Goal: Task Accomplishment & Management: Complete application form

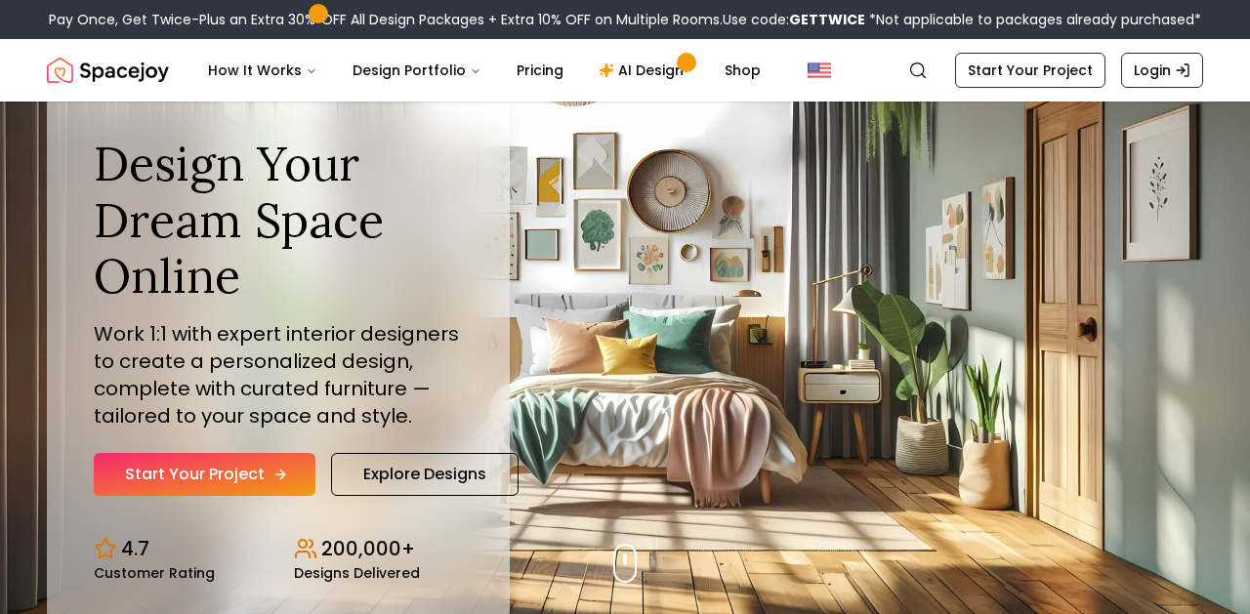
click at [139, 483] on link "Start Your Project" at bounding box center [205, 474] width 222 height 43
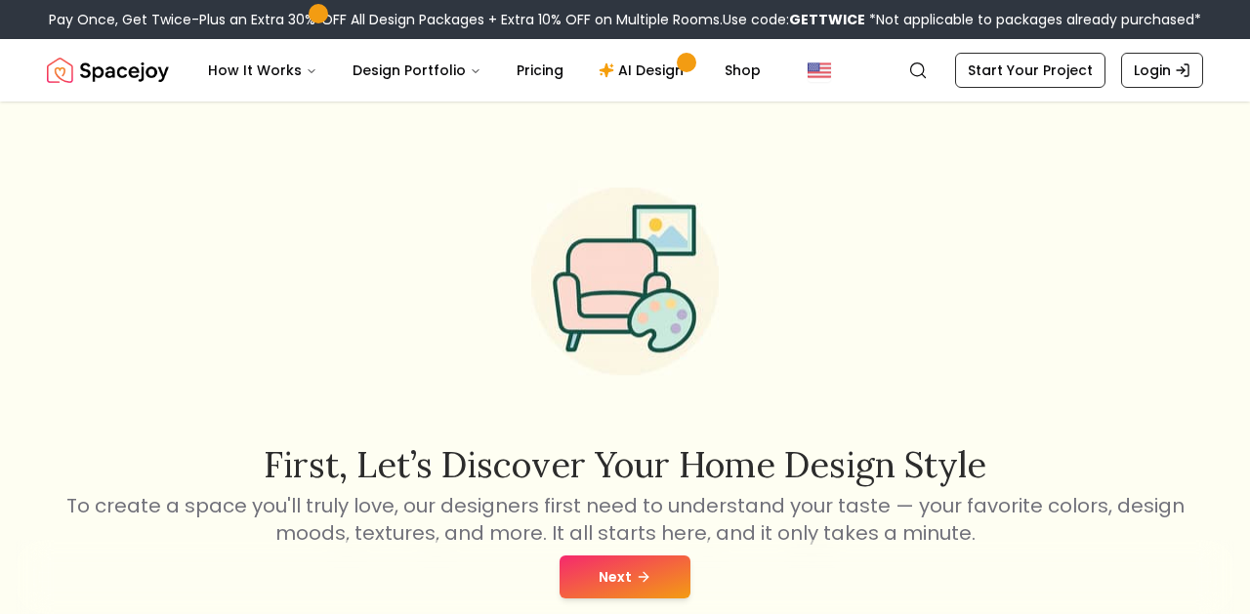
click at [581, 570] on button "Next" at bounding box center [624, 576] width 131 height 43
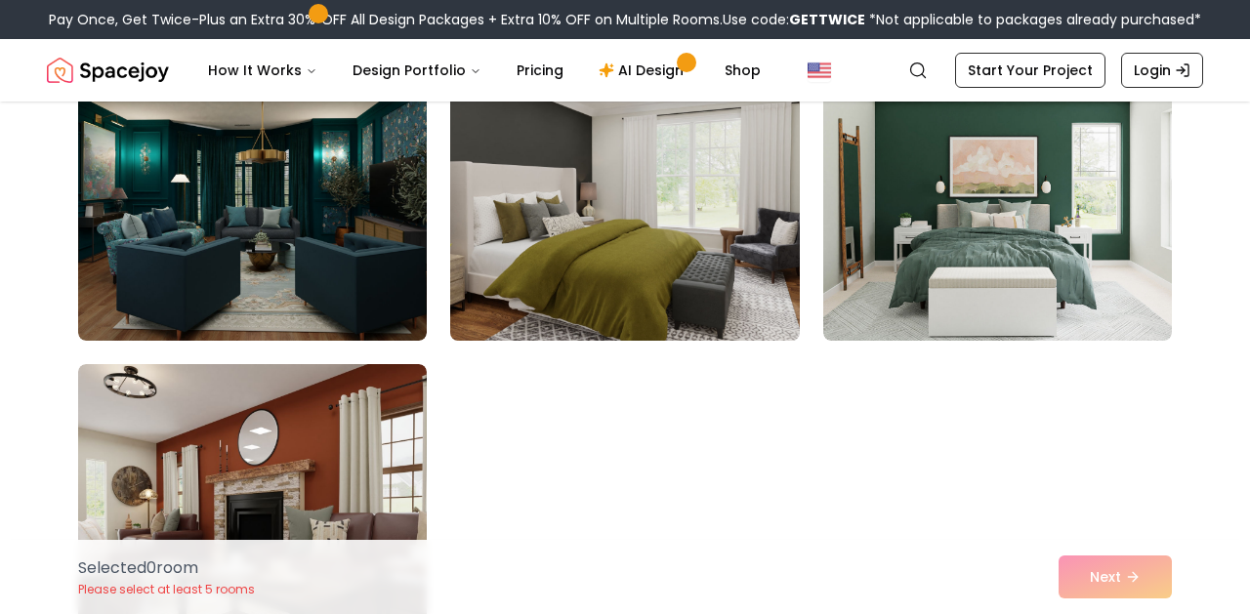
scroll to position [913, 0]
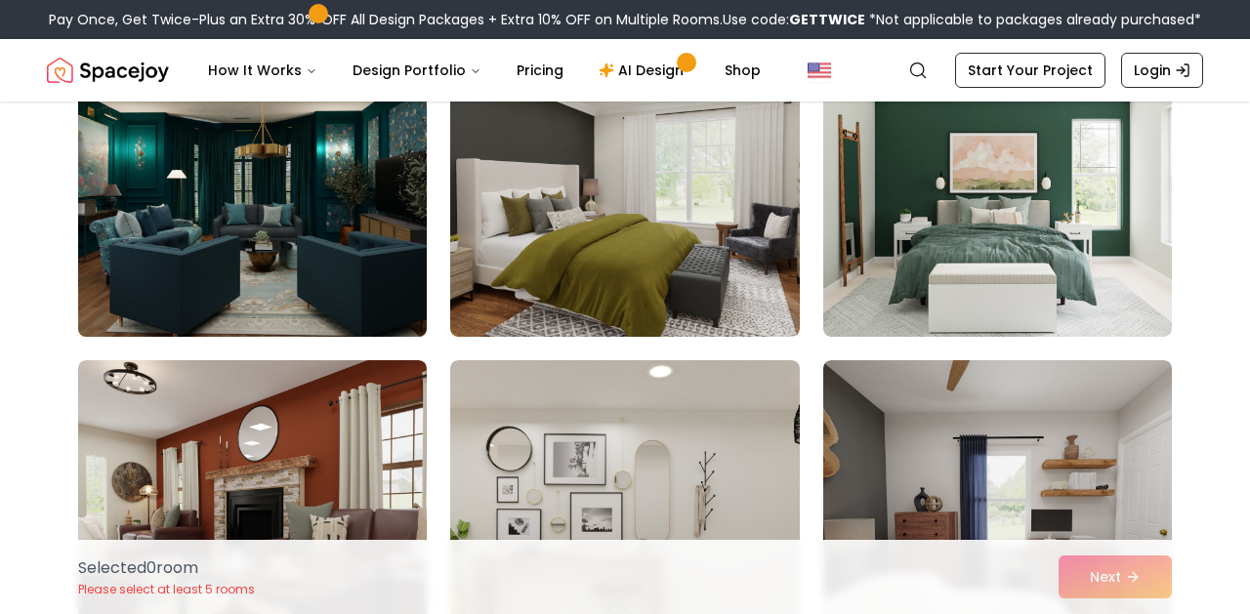
click at [355, 244] on img at bounding box center [252, 181] width 366 height 328
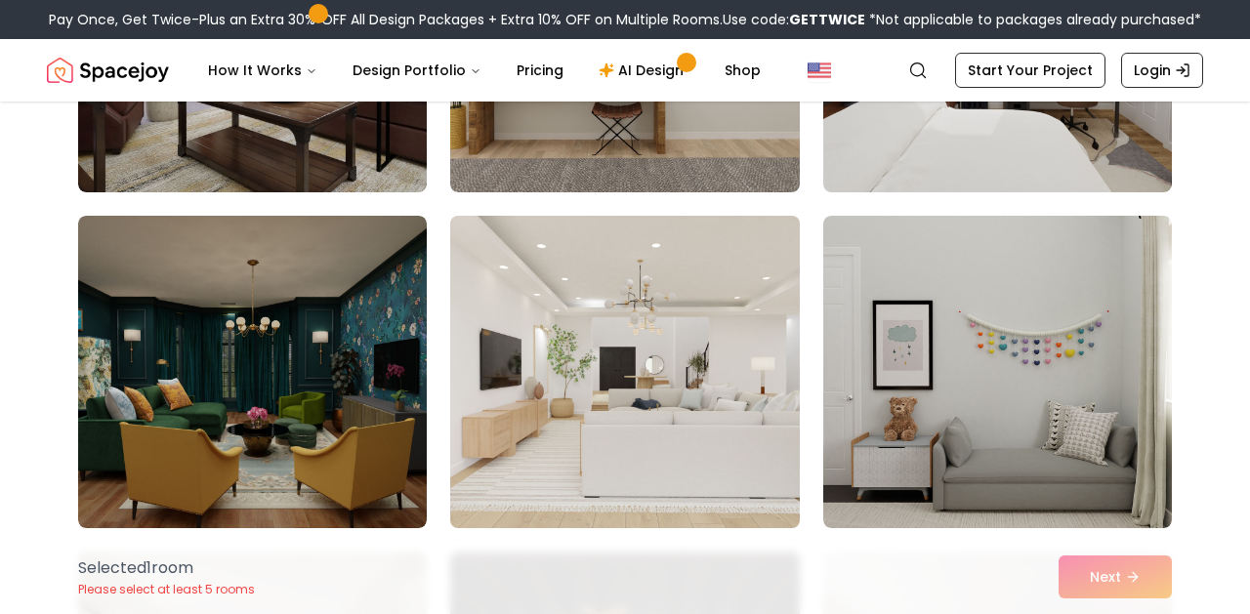
scroll to position [1390, 0]
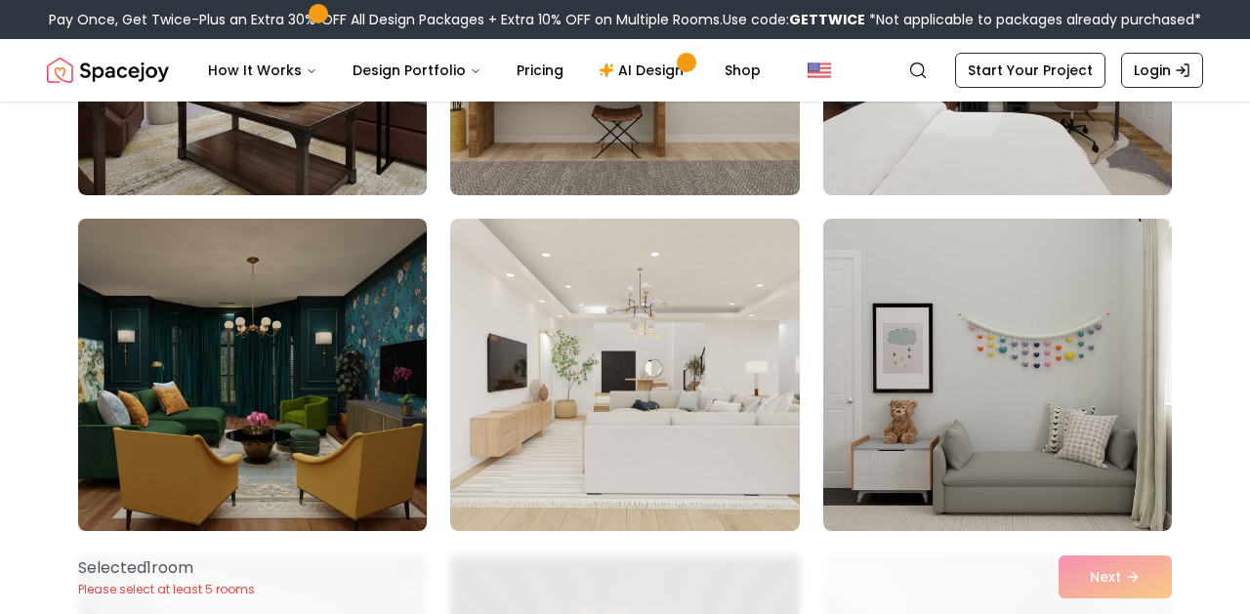
click at [319, 424] on img at bounding box center [252, 375] width 366 height 328
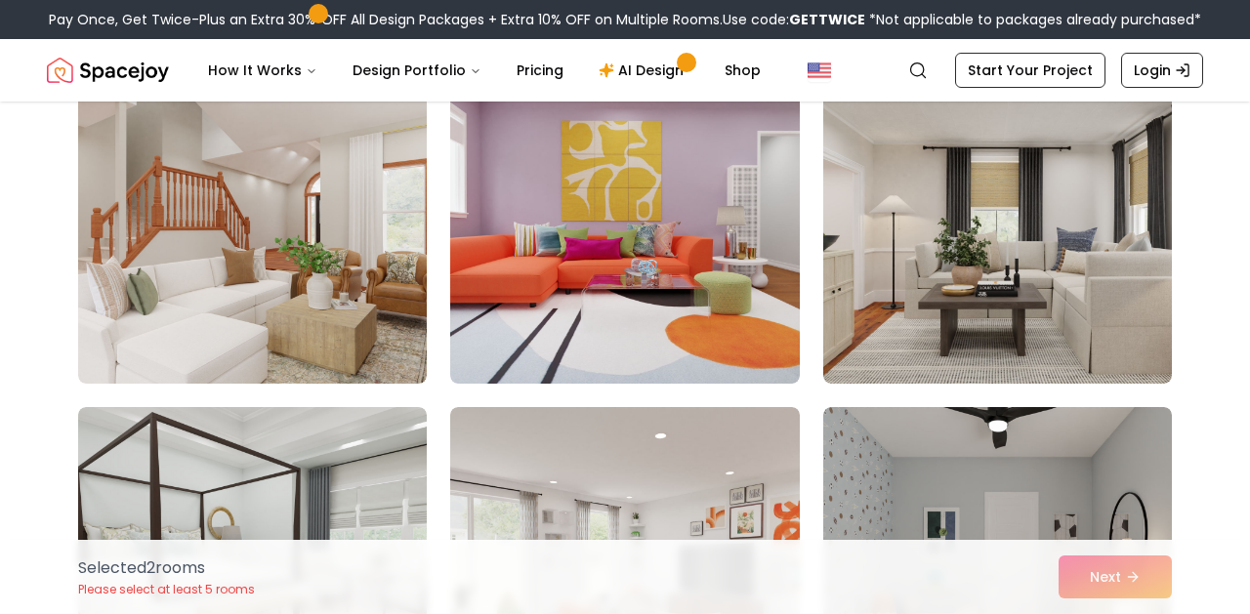
scroll to position [3550, 0]
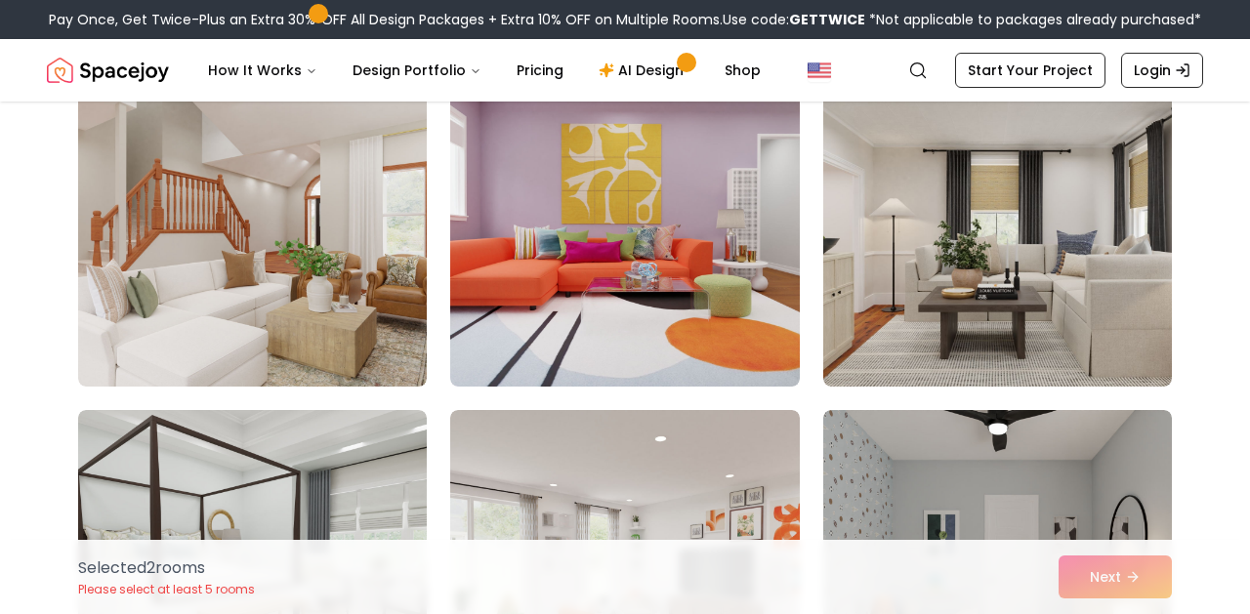
click at [1097, 580] on div "Selected 2 room s Please select at least 5 rooms Next" at bounding box center [624, 577] width 1125 height 74
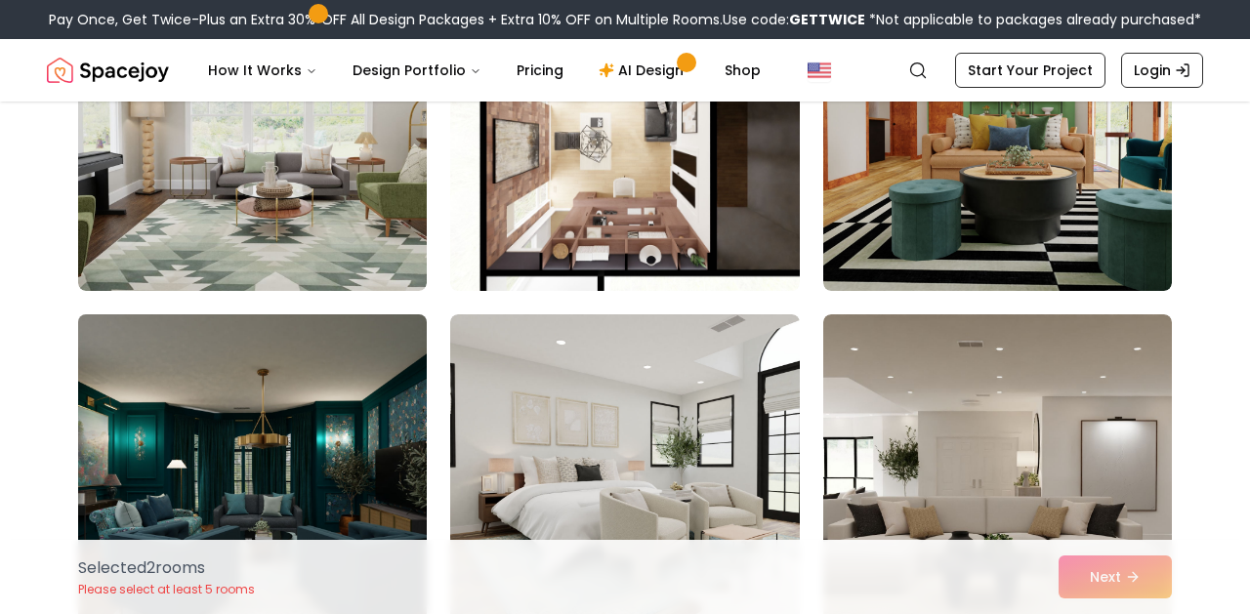
scroll to position [8288, 0]
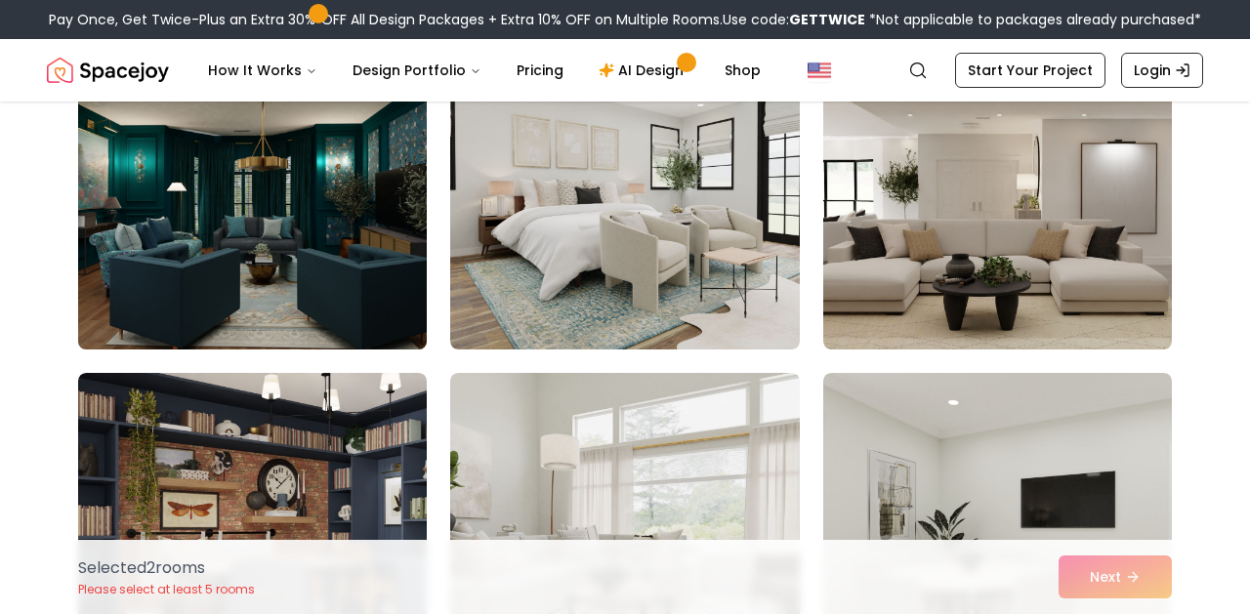
click at [267, 216] on img at bounding box center [252, 193] width 366 height 328
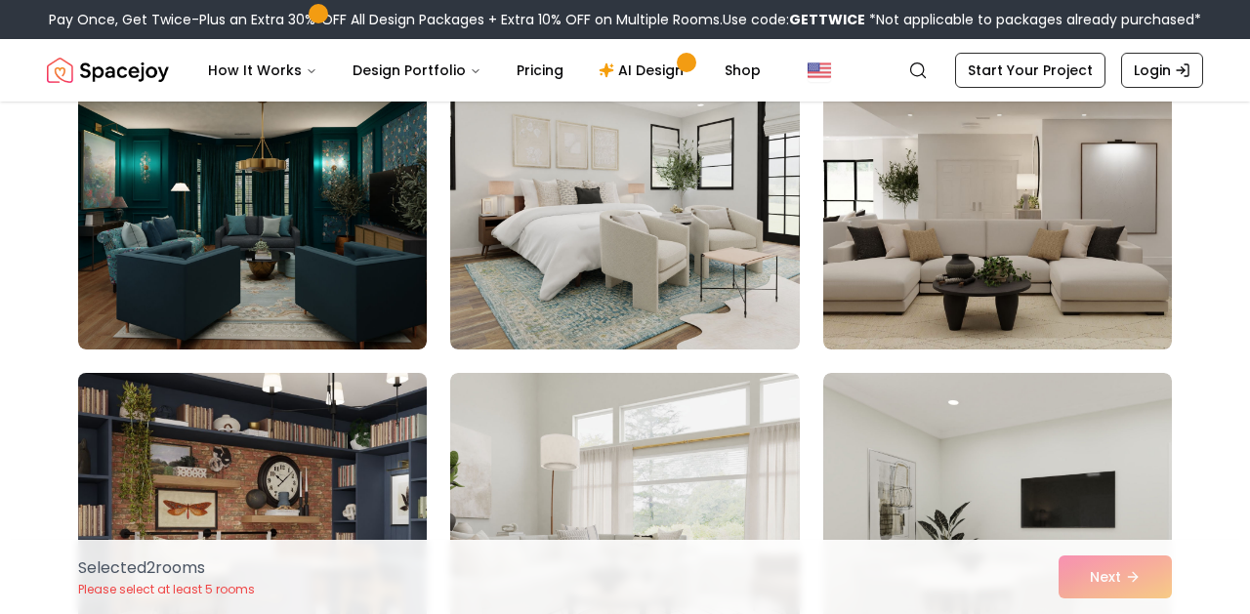
click at [278, 243] on img at bounding box center [252, 193] width 349 height 312
click at [282, 426] on img at bounding box center [252, 529] width 366 height 328
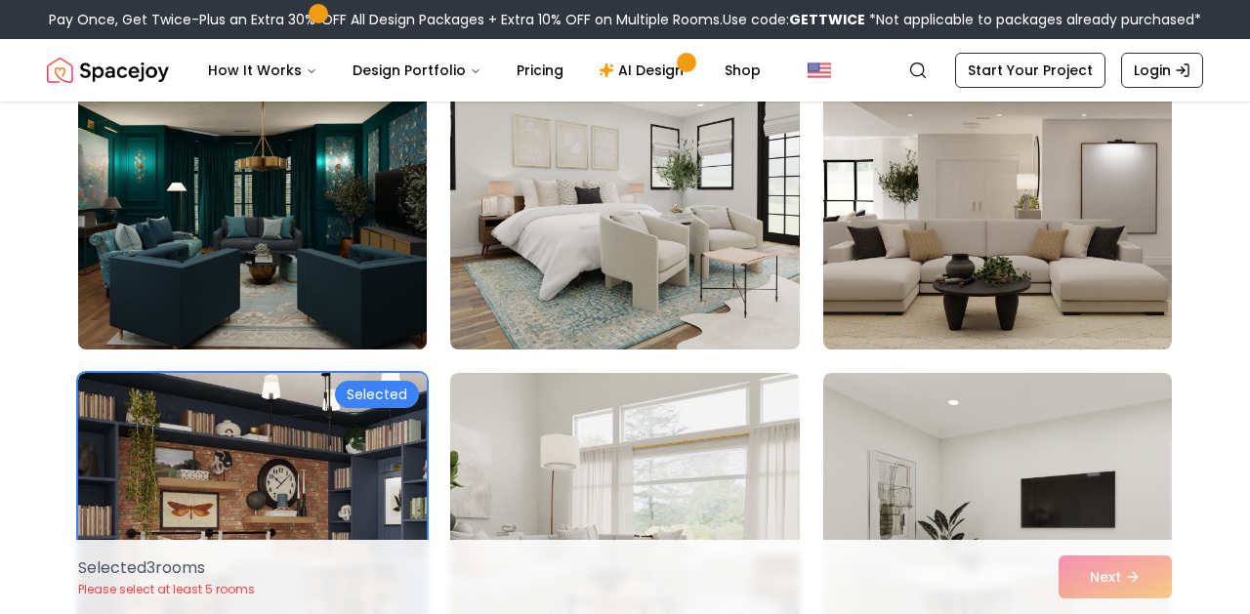
click at [364, 322] on img at bounding box center [252, 193] width 366 height 328
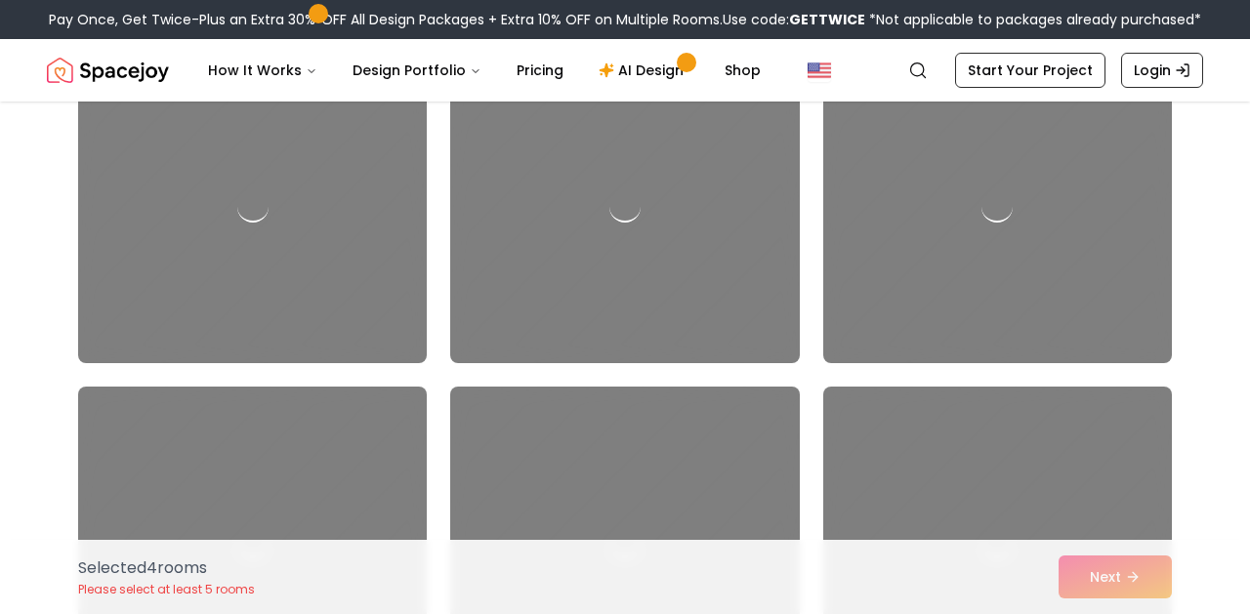
scroll to position [9787, 1]
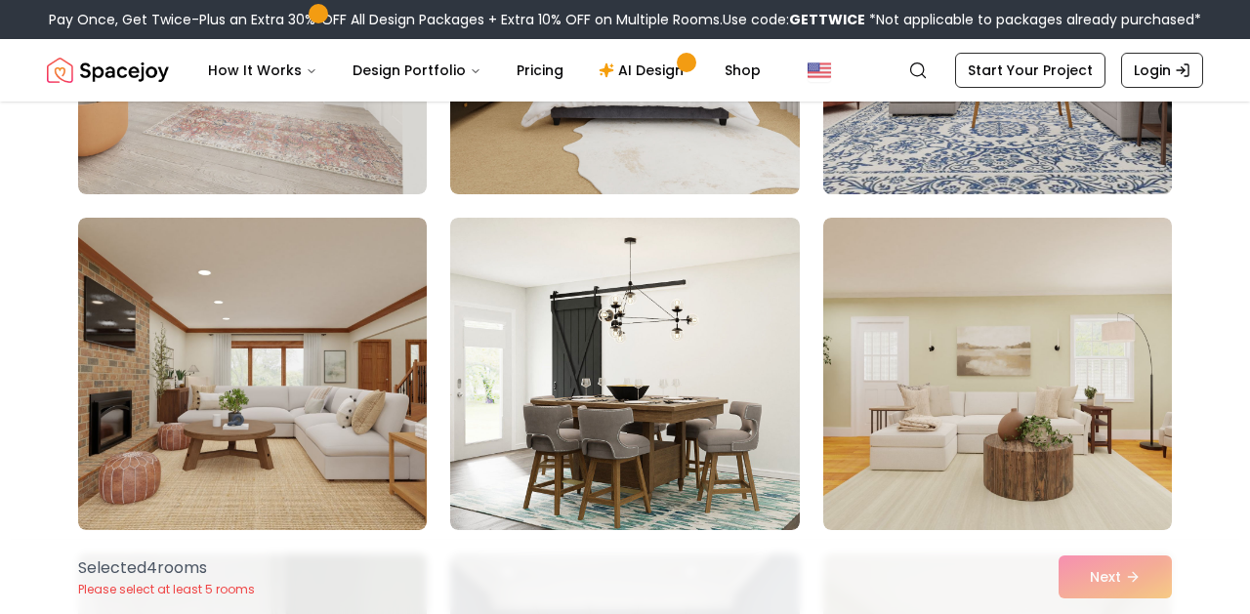
click at [1047, 202] on img at bounding box center [997, 38] width 366 height 328
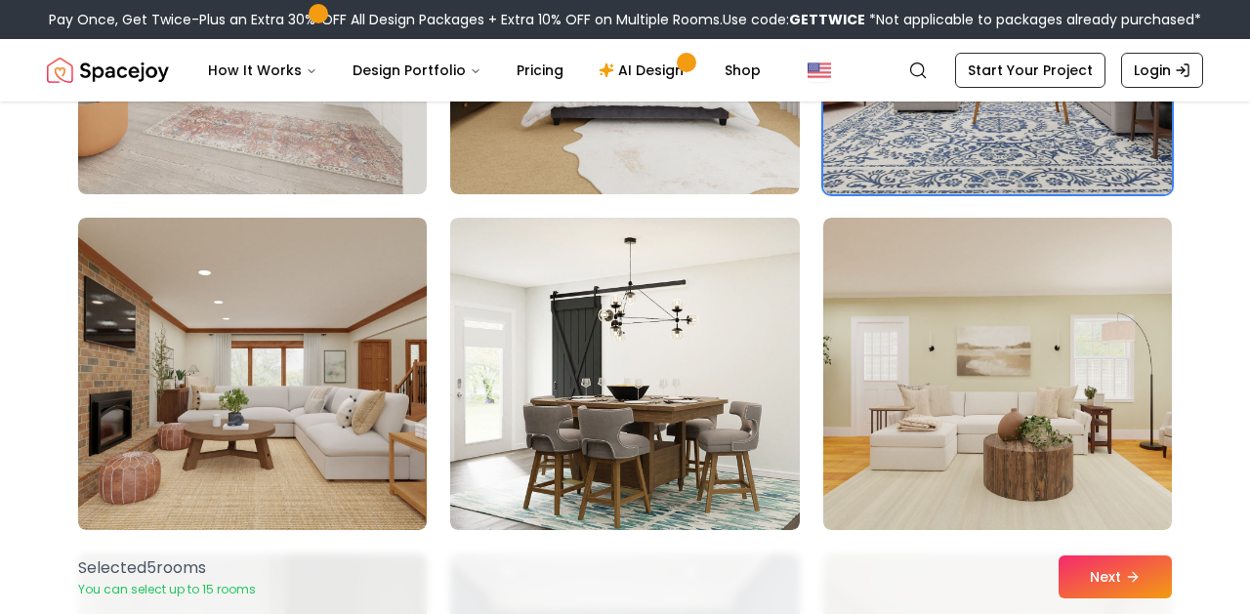
scroll to position [9574, 0]
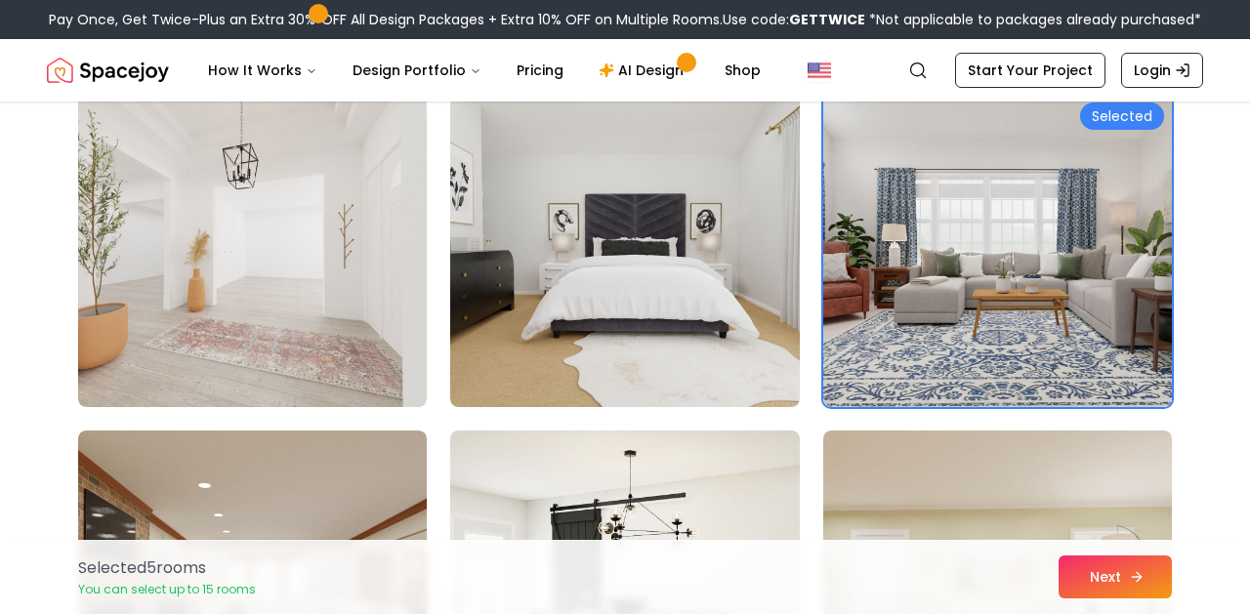
click at [1104, 590] on button "Next" at bounding box center [1114, 576] width 113 height 43
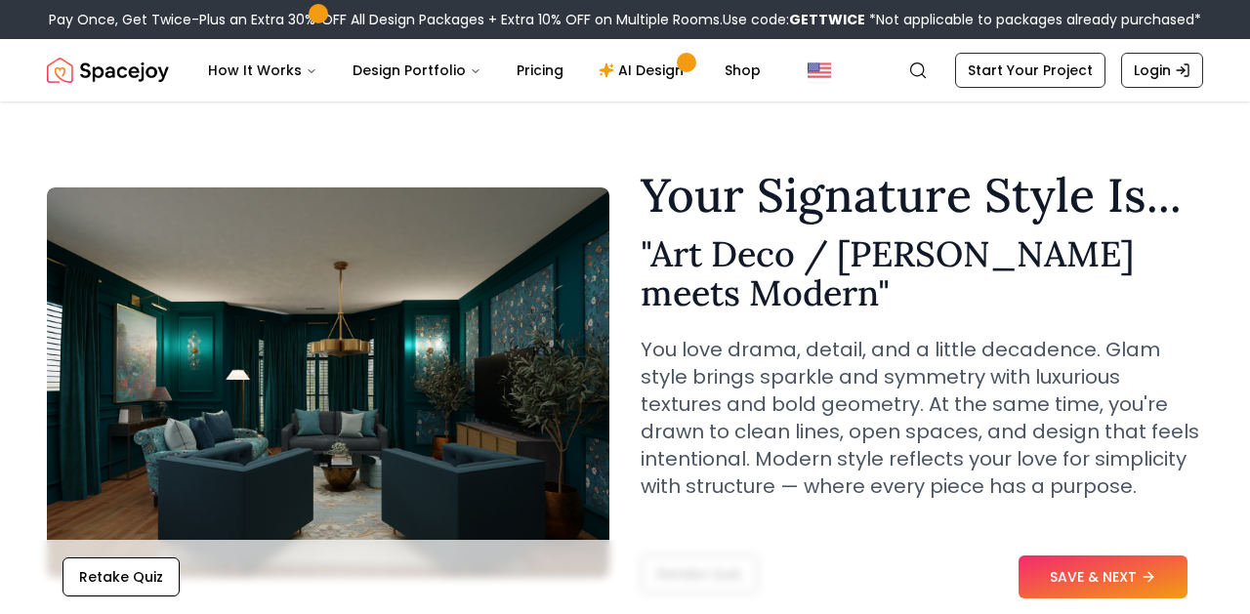
scroll to position [22, 0]
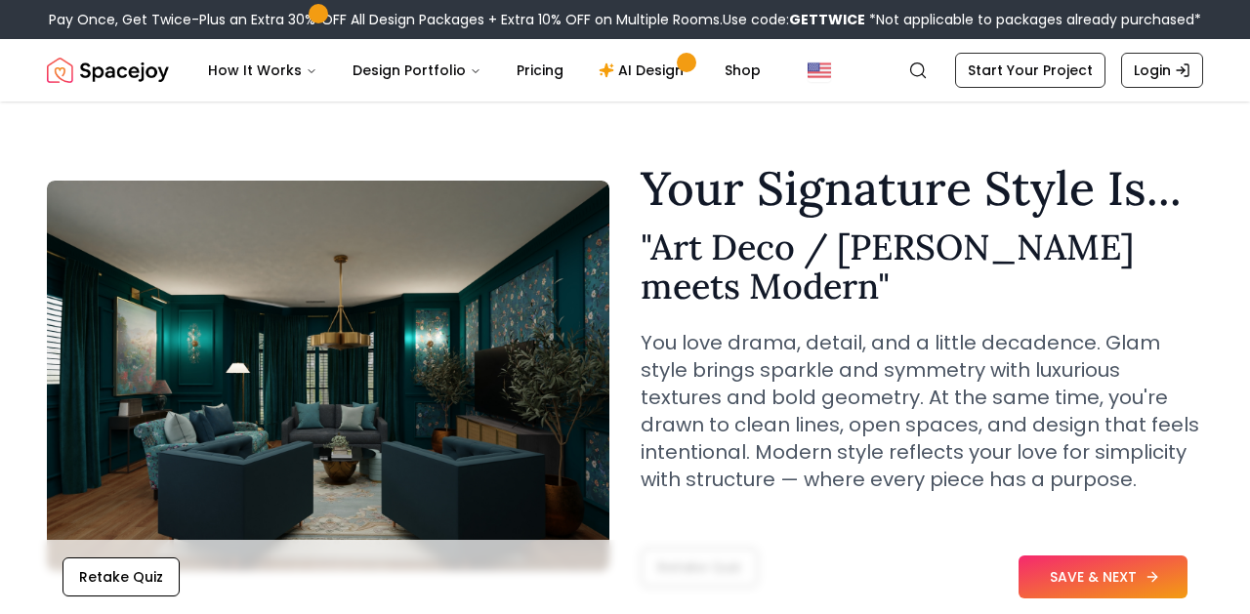
click at [1080, 590] on button "SAVE & NEXT" at bounding box center [1102, 576] width 169 height 43
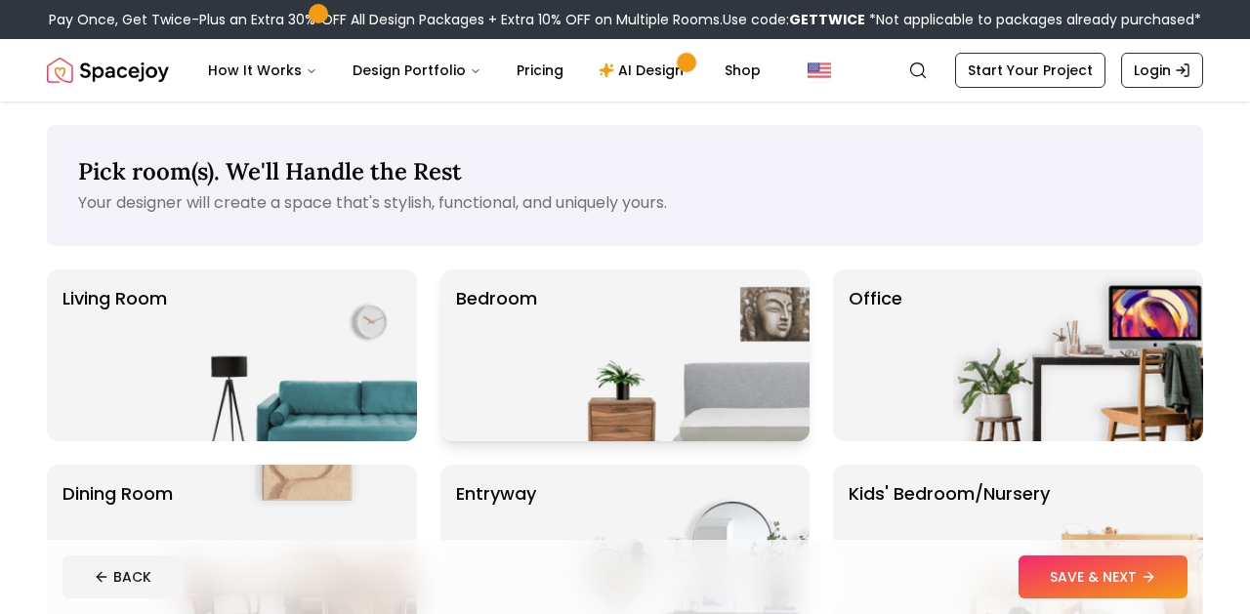
click at [702, 410] on img at bounding box center [684, 355] width 250 height 172
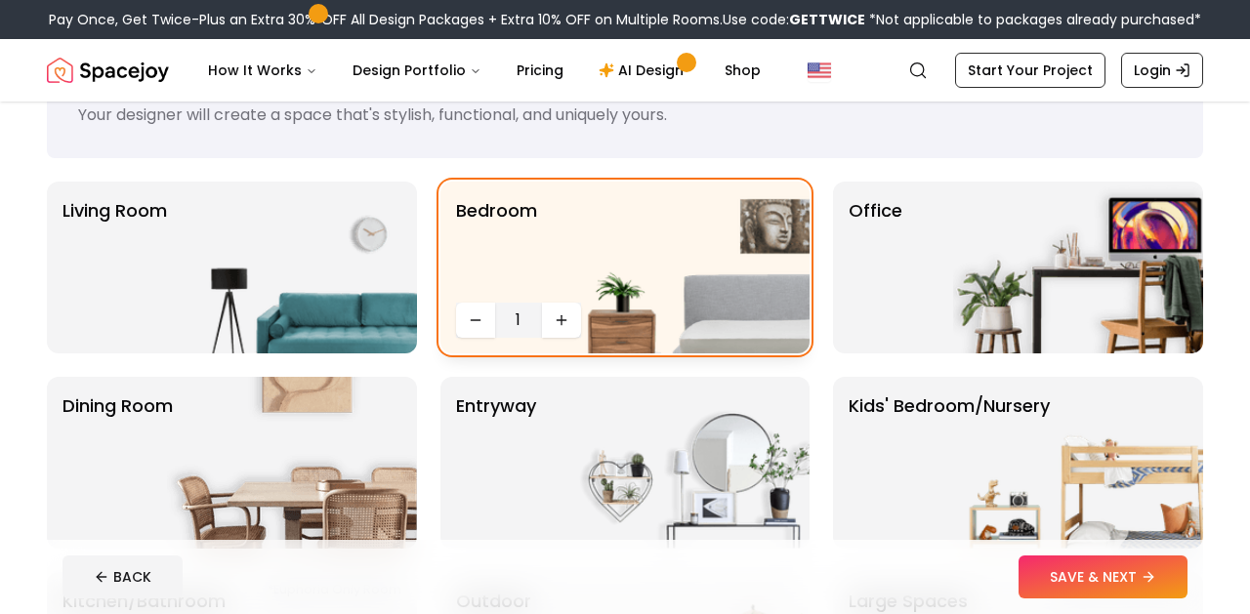
scroll to position [162, 0]
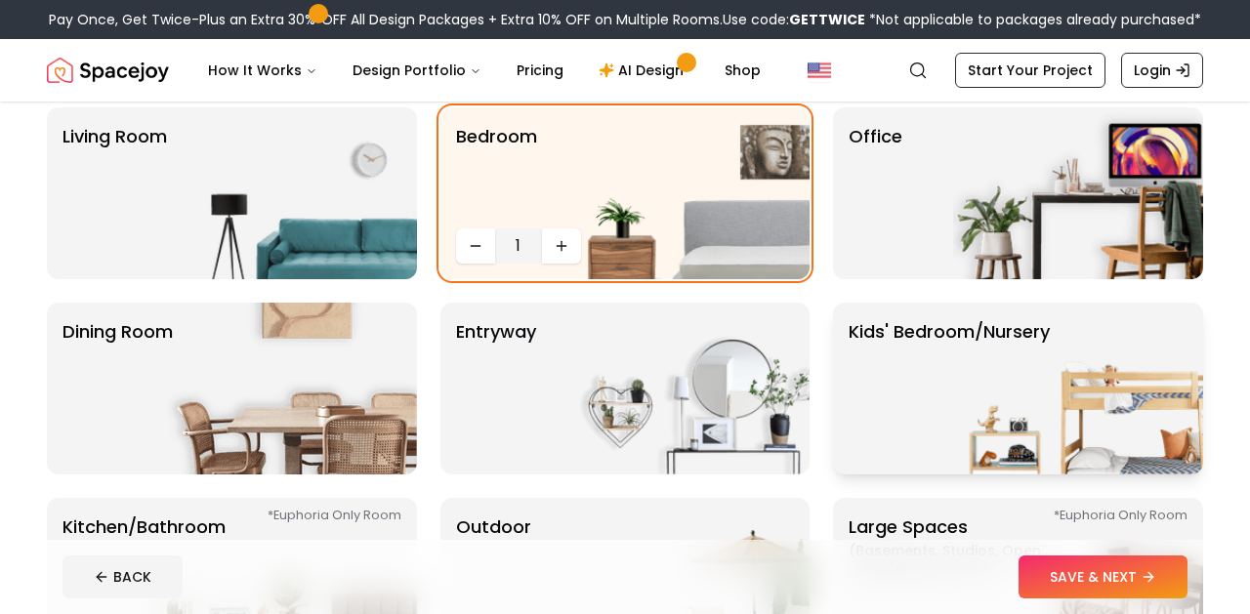
click at [1044, 401] on img at bounding box center [1078, 389] width 250 height 172
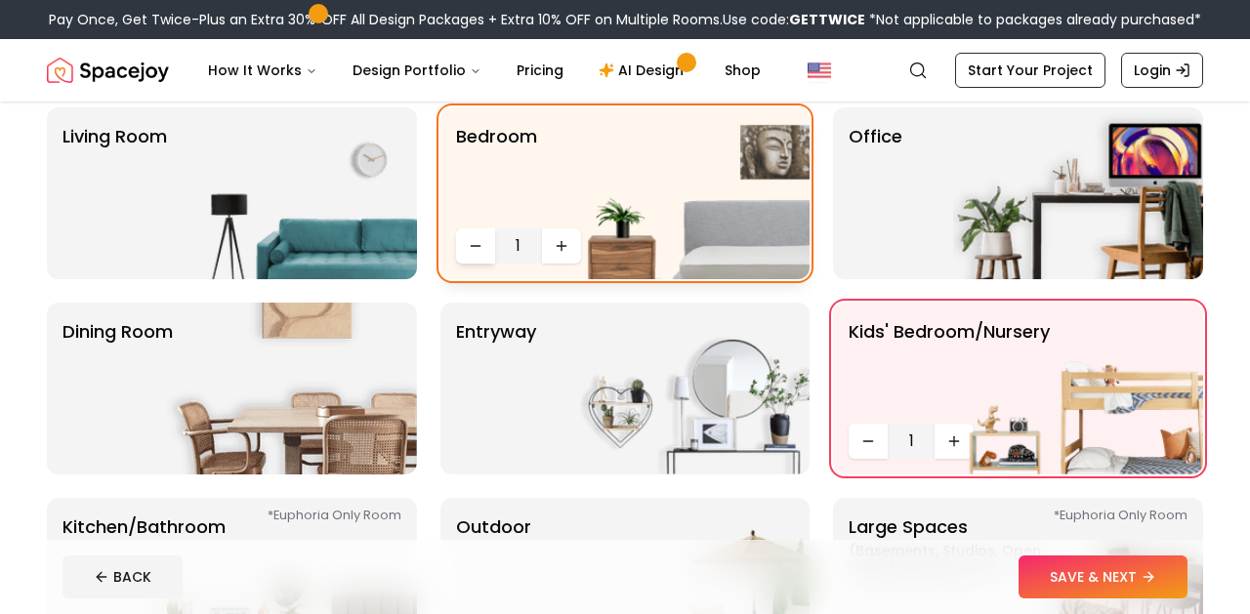
click at [461, 245] on button "Decrease quantity" at bounding box center [475, 245] width 39 height 35
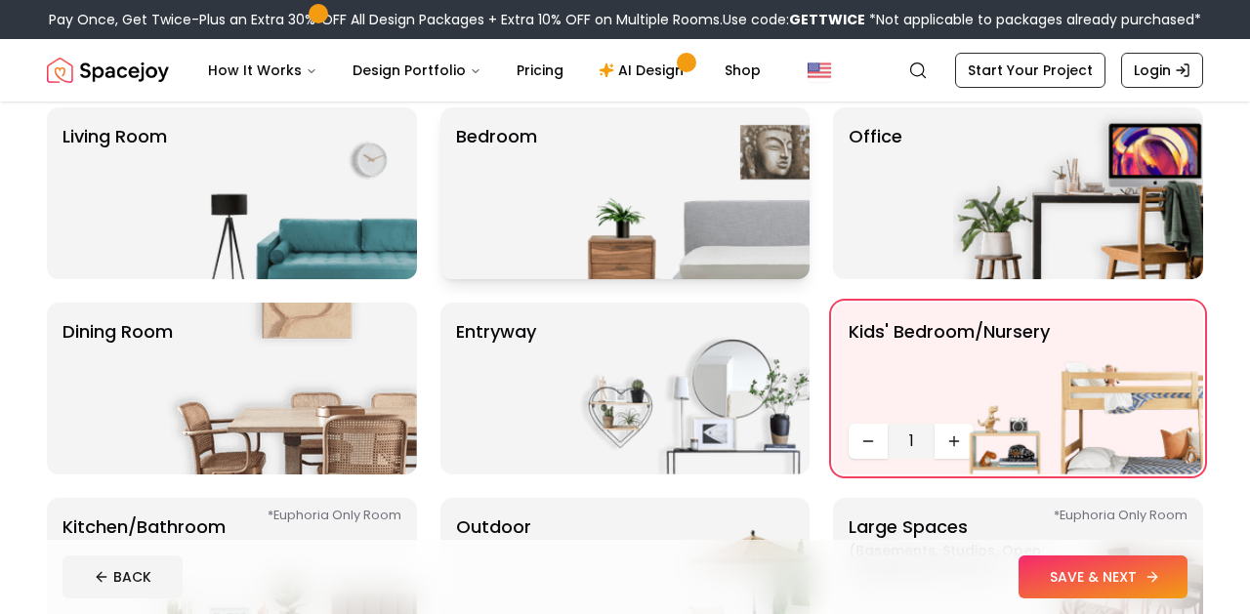
click at [1067, 559] on button "SAVE & NEXT" at bounding box center [1102, 576] width 169 height 43
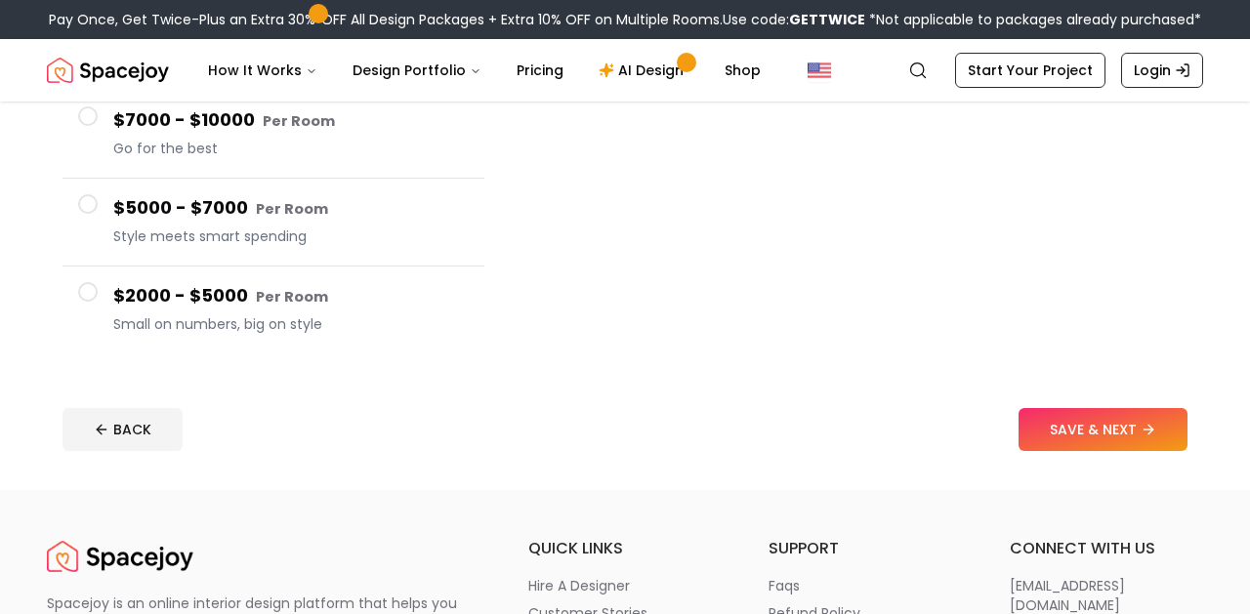
scroll to position [391, 0]
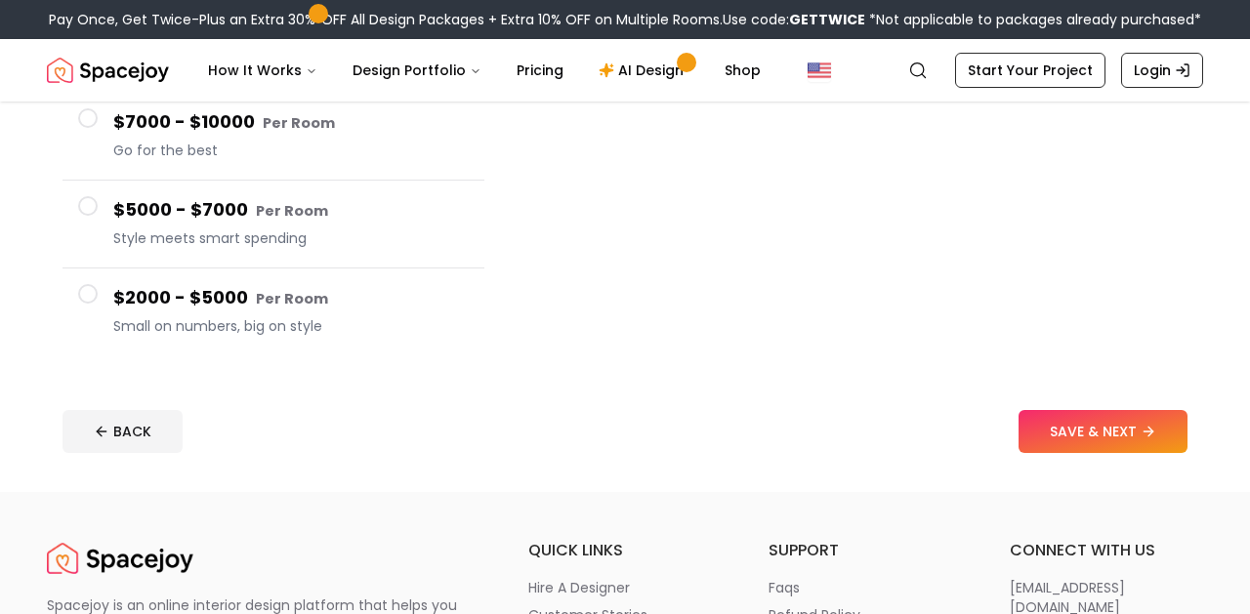
click at [111, 303] on button "$2000 - $5000 Per Room Small on numbers, big on style" at bounding box center [273, 311] width 422 height 87
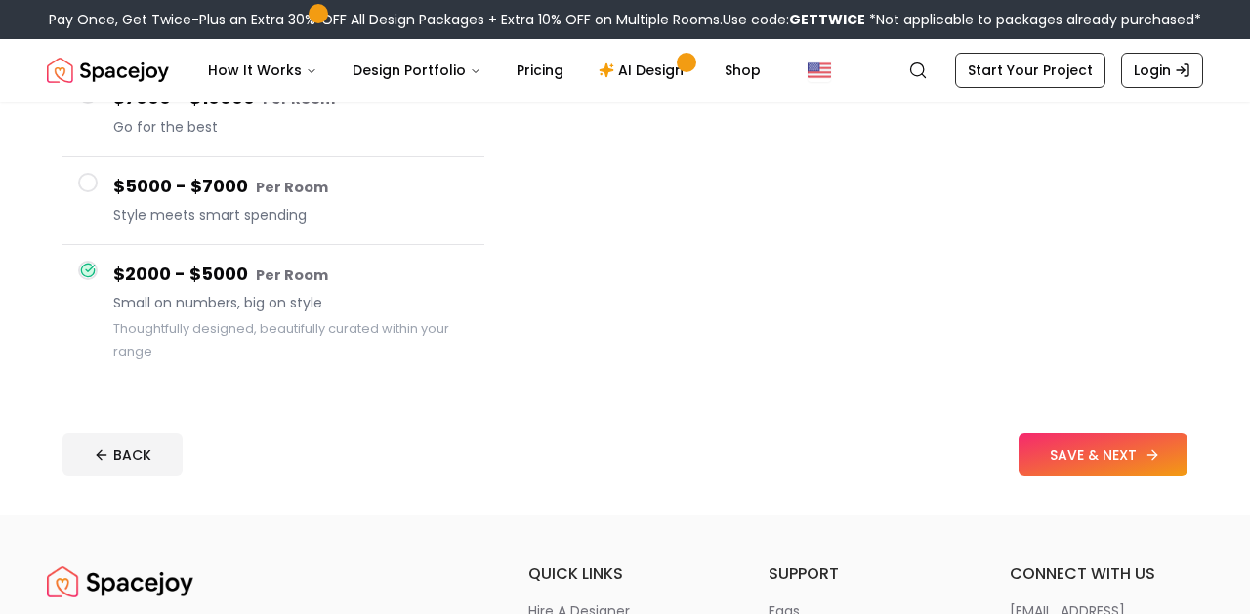
click at [1103, 447] on button "SAVE & NEXT" at bounding box center [1102, 454] width 169 height 43
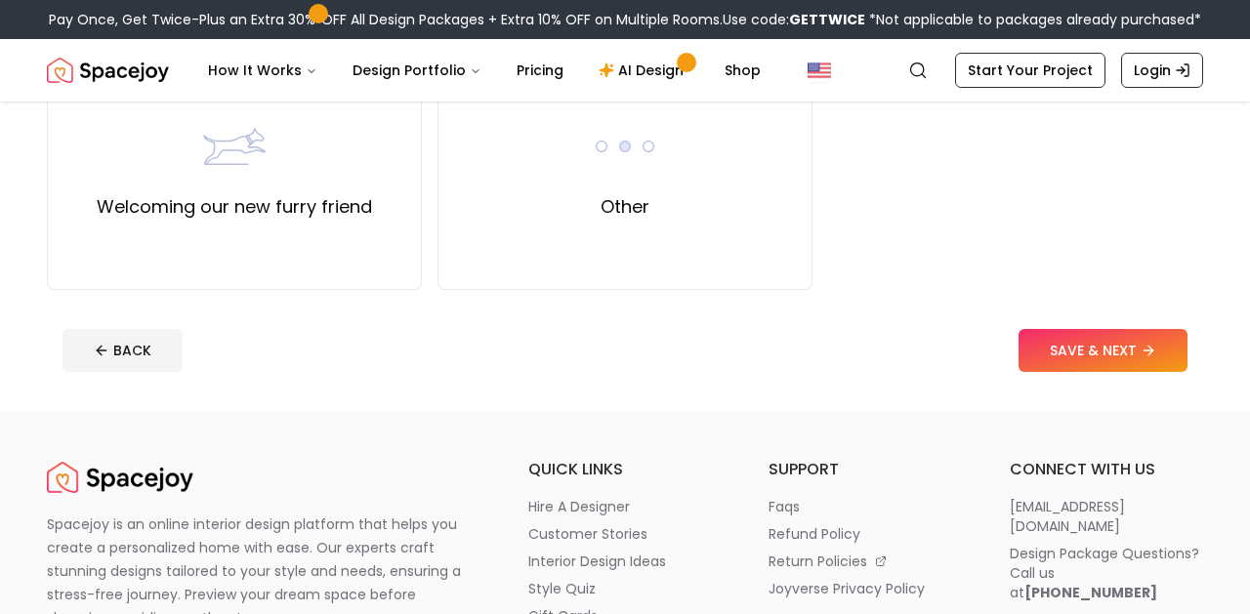
scroll to position [1052, 0]
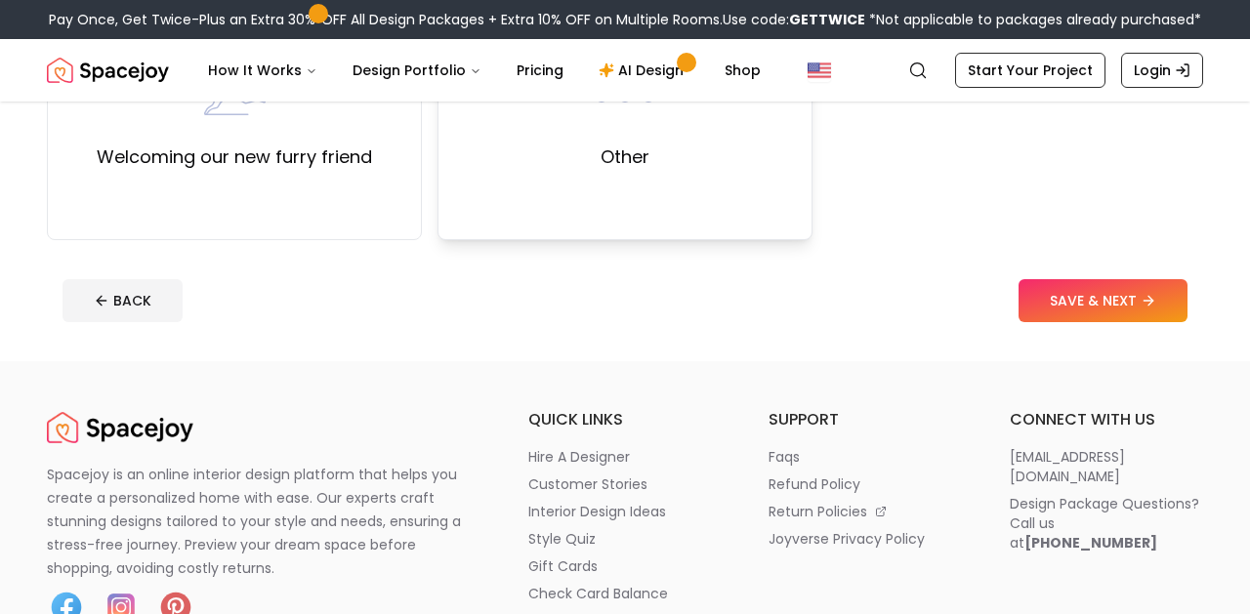
click at [596, 232] on div "Other" at bounding box center [624, 118] width 375 height 244
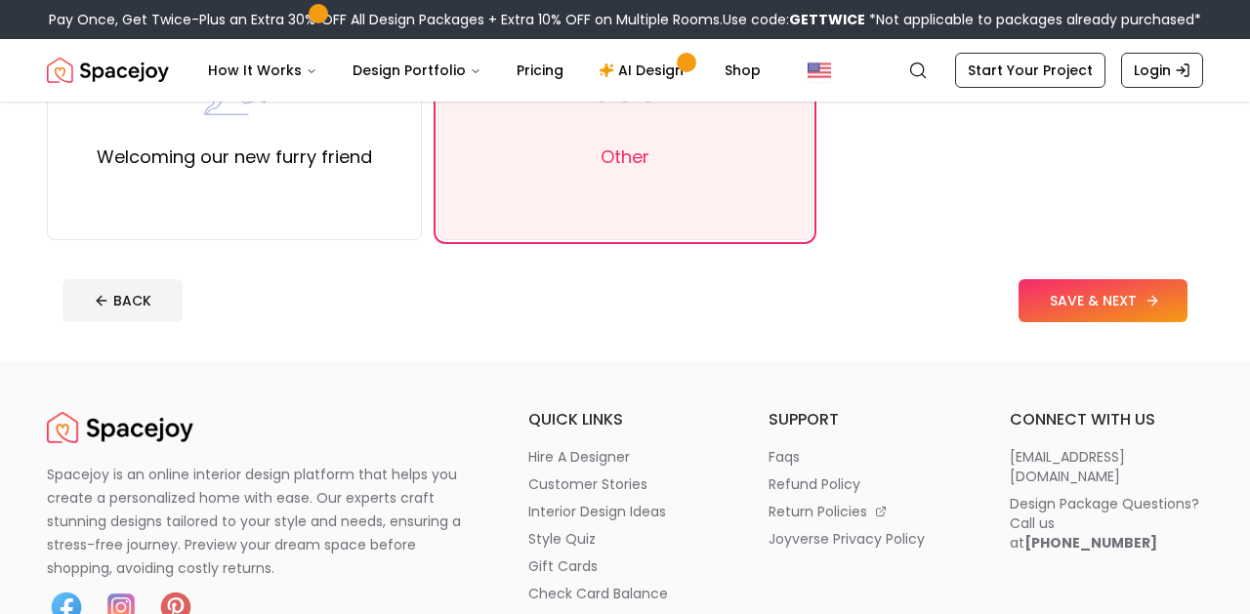
click at [1048, 308] on button "SAVE & NEXT" at bounding box center [1102, 300] width 169 height 43
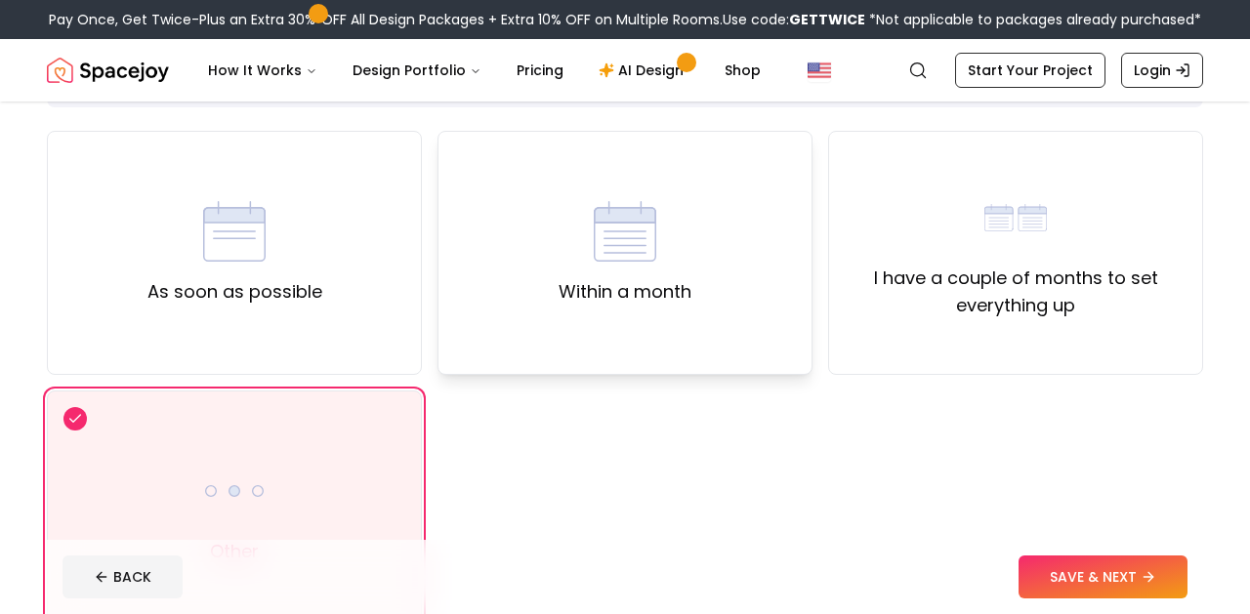
scroll to position [275, 0]
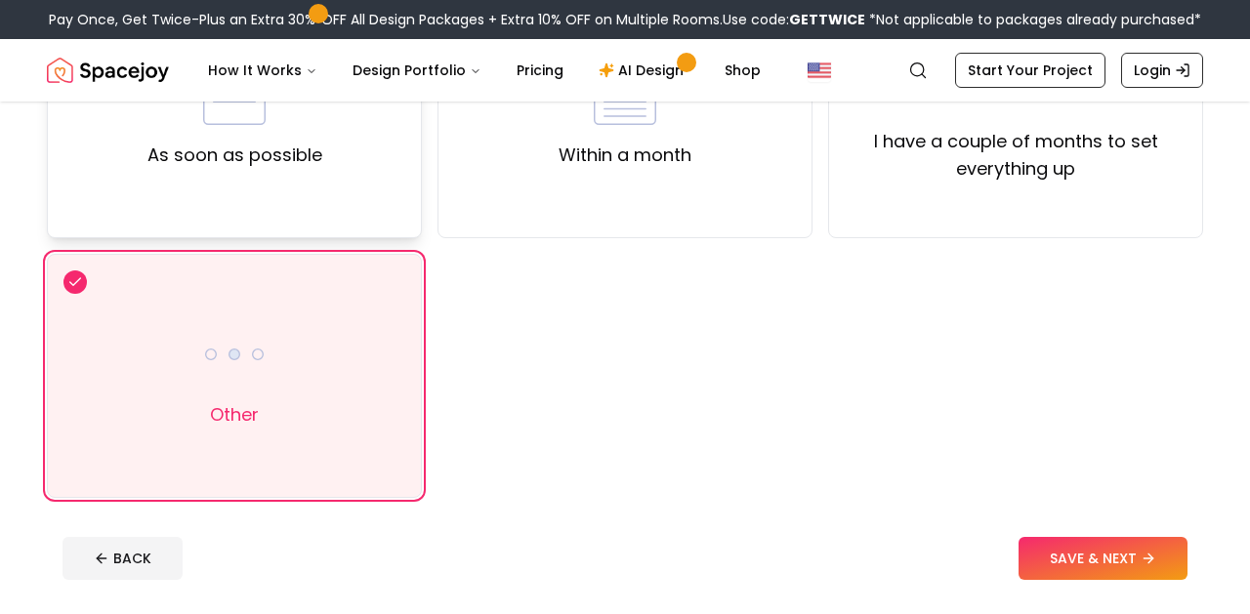
click at [380, 210] on div "As soon as possible" at bounding box center [234, 116] width 375 height 244
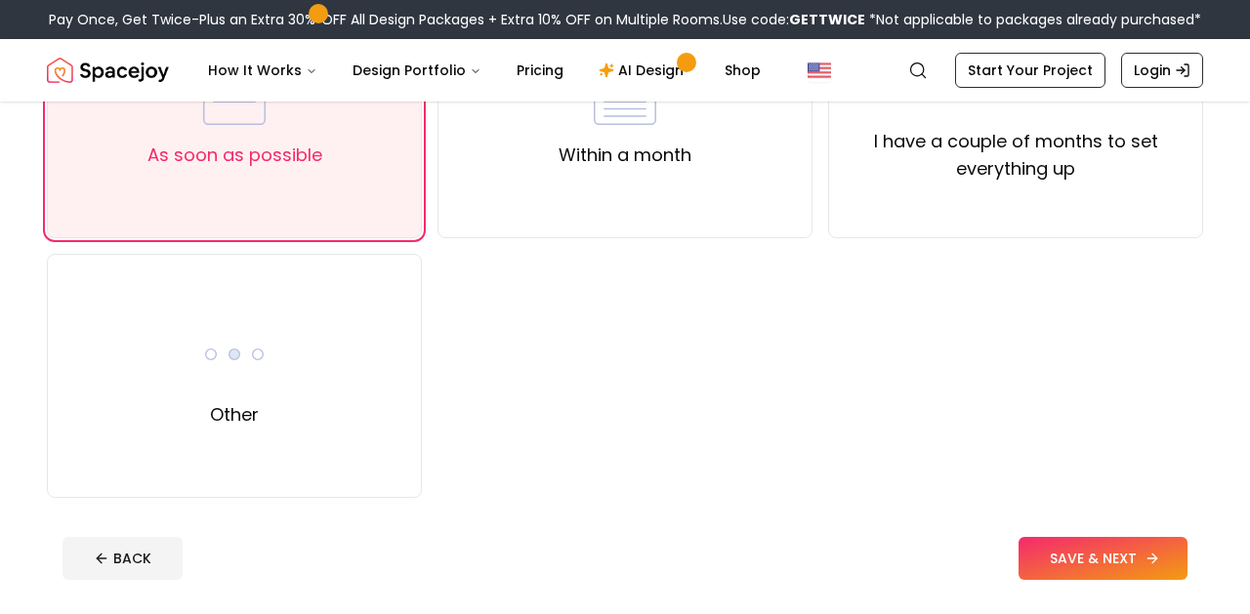
click at [1061, 556] on button "SAVE & NEXT" at bounding box center [1102, 558] width 169 height 43
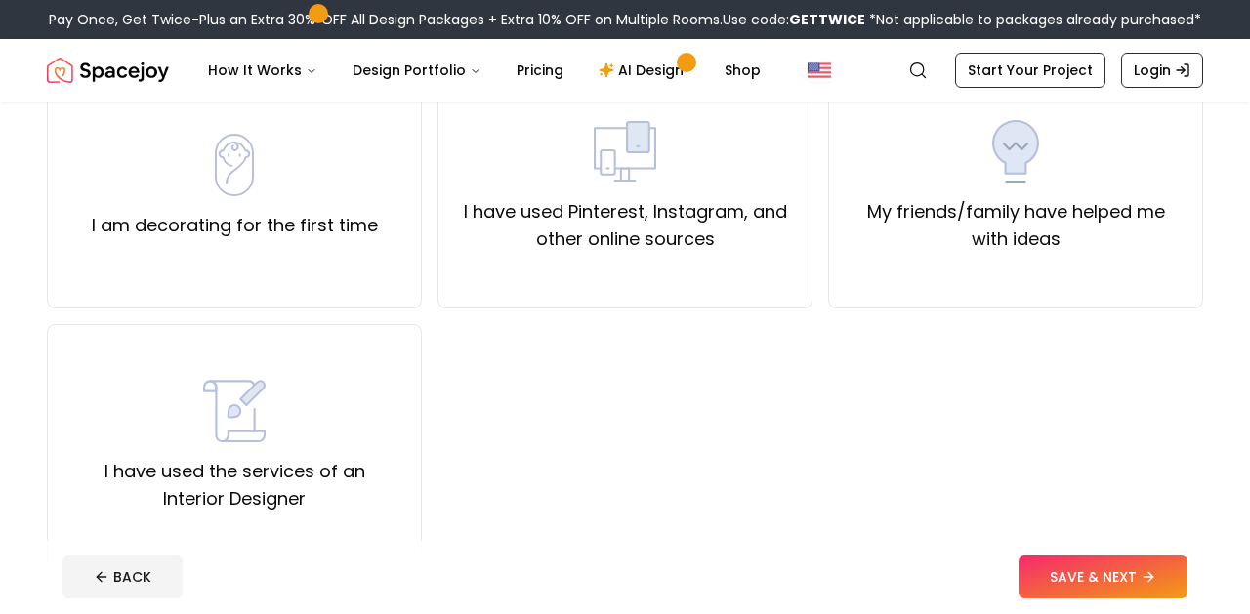
scroll to position [209, 0]
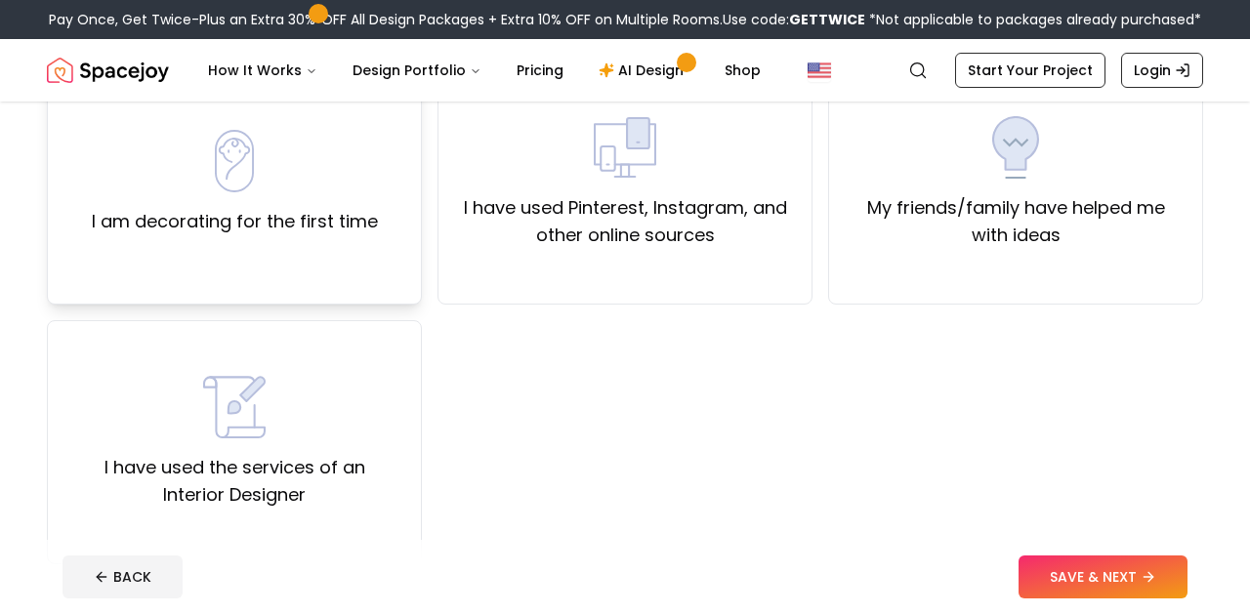
click at [349, 193] on div "I am decorating for the first time" at bounding box center [235, 182] width 286 height 105
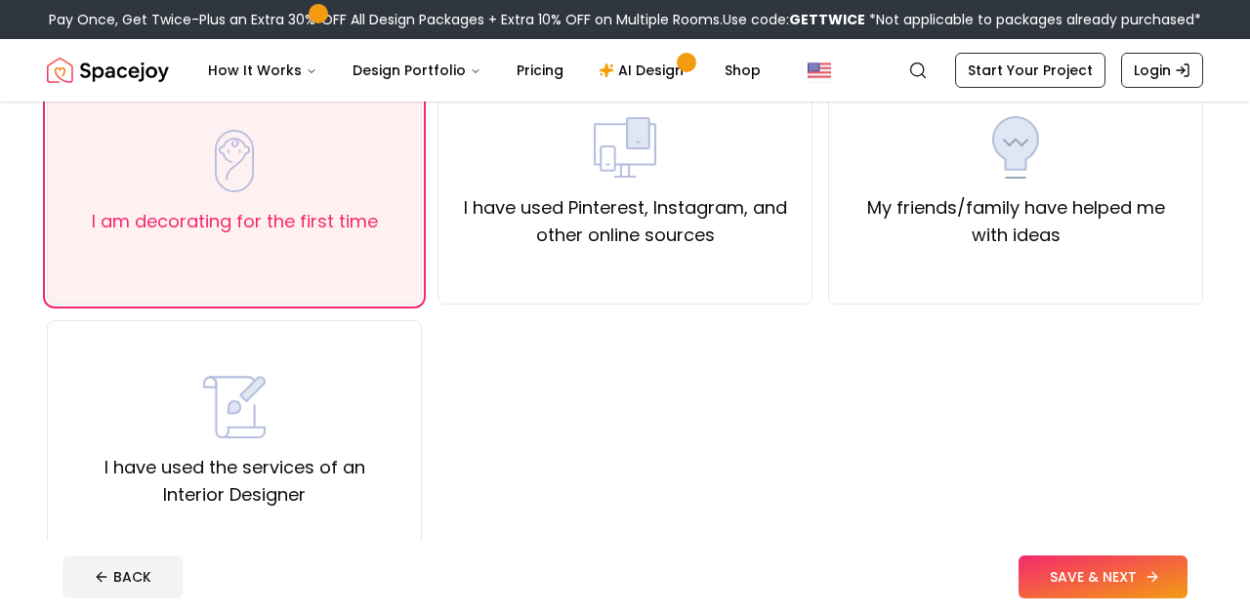
click at [1172, 591] on button "SAVE & NEXT" at bounding box center [1102, 576] width 169 height 43
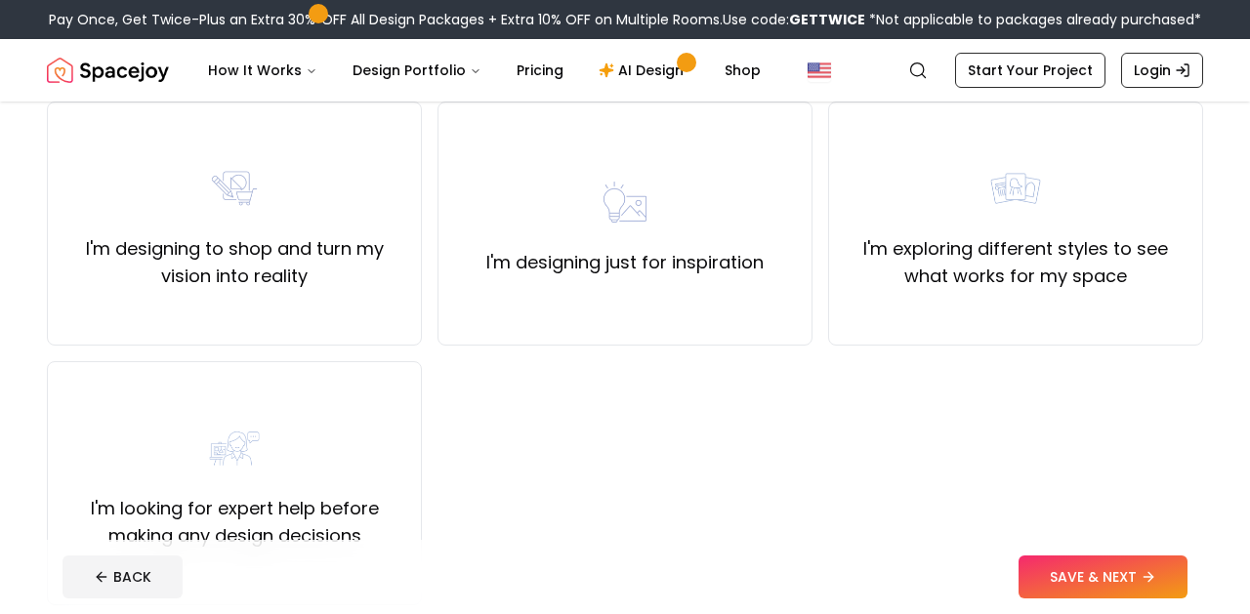
scroll to position [175, 0]
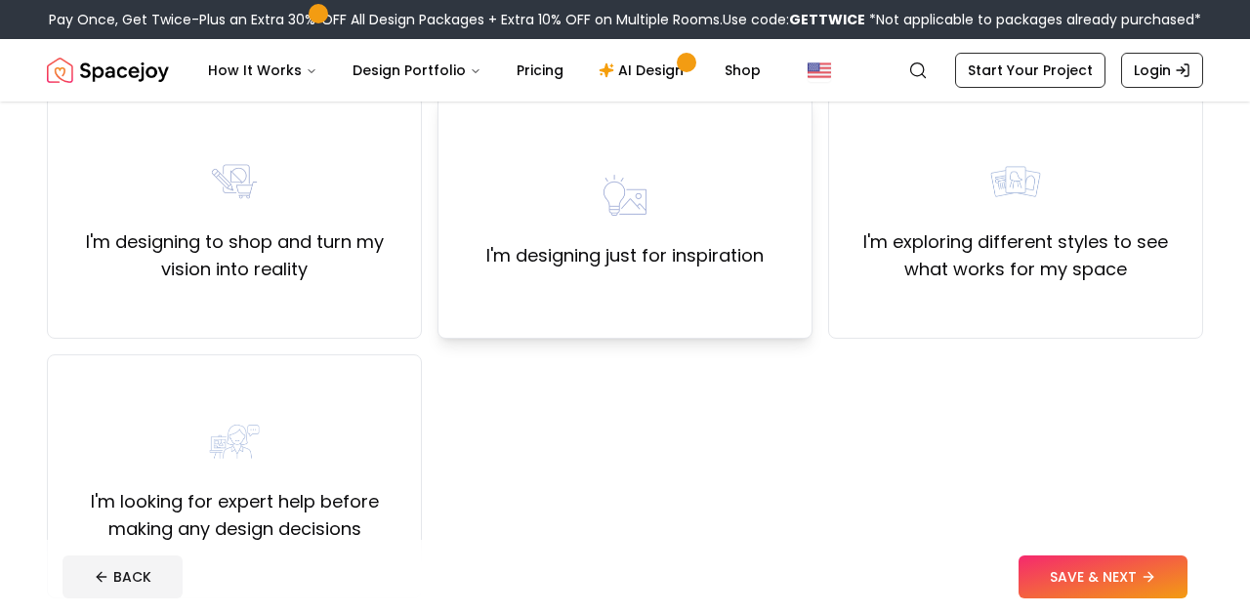
click at [573, 262] on label "I'm designing just for inspiration" at bounding box center [624, 255] width 277 height 27
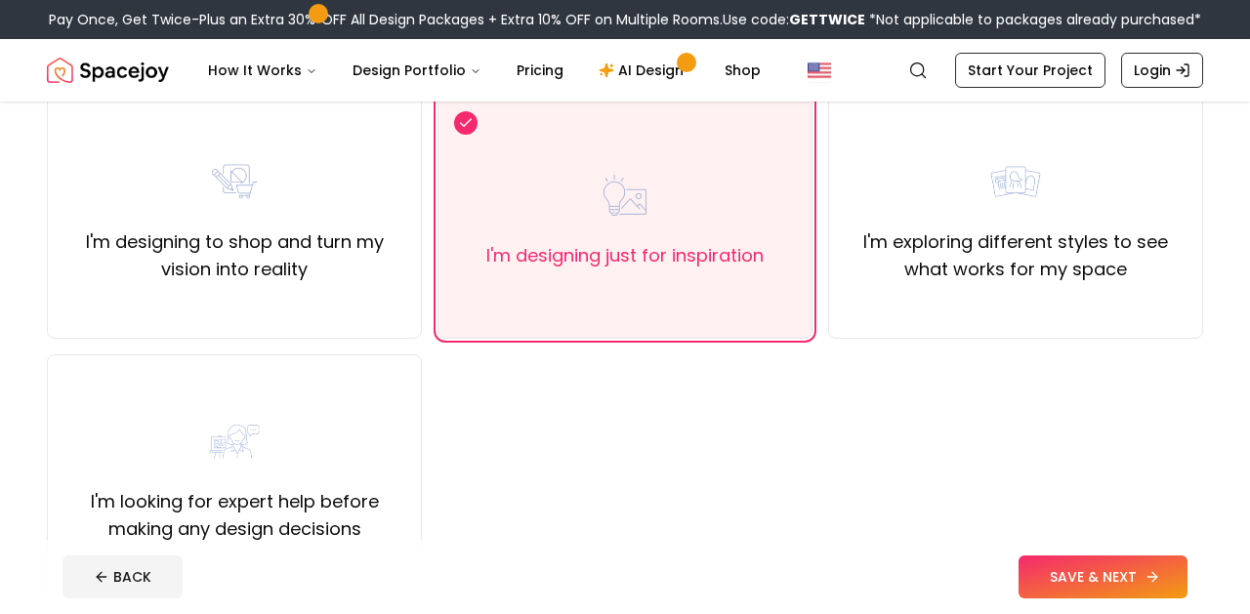
click at [1055, 579] on button "SAVE & NEXT" at bounding box center [1102, 576] width 169 height 43
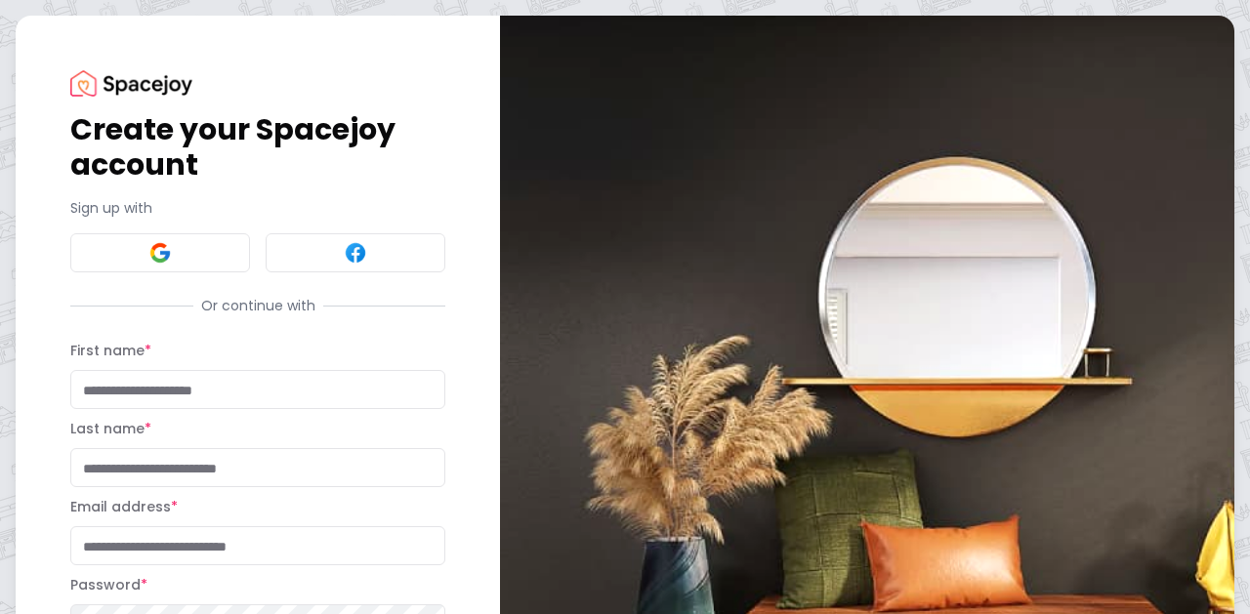
click at [569, 0] on div "Create your Spacejoy account Sign up with Or continue with First name * Last na…" at bounding box center [625, 430] width 1250 height 860
